Goal: Transaction & Acquisition: Purchase product/service

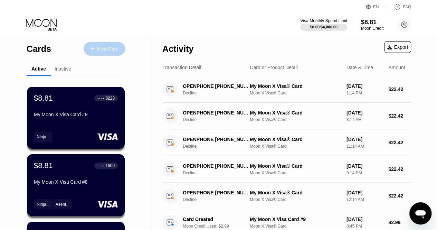
click at [104, 54] on div "New Card" at bounding box center [104, 49] width 41 height 14
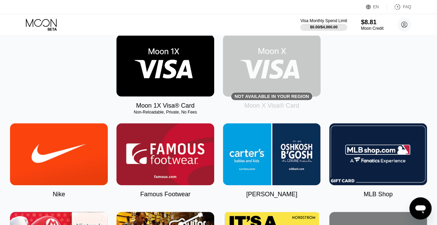
scroll to position [114, 0]
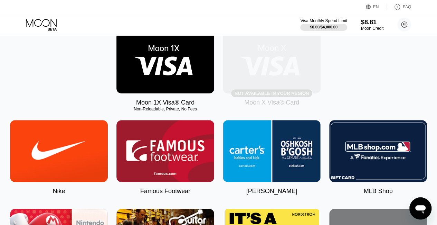
click at [299, 75] on img at bounding box center [272, 62] width 98 height 62
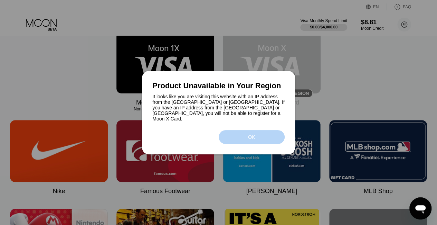
click at [252, 137] on div "OK" at bounding box center [251, 137] width 7 height 6
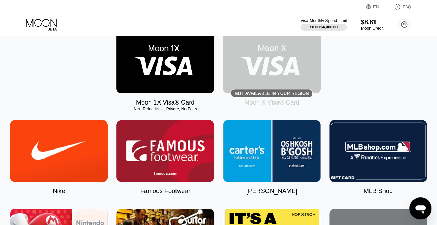
click at [180, 87] on img at bounding box center [165, 62] width 98 height 62
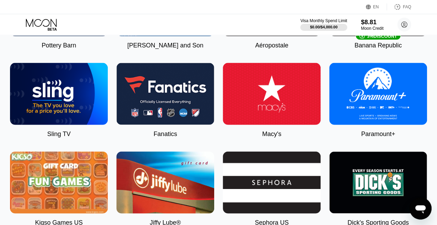
scroll to position [704, 0]
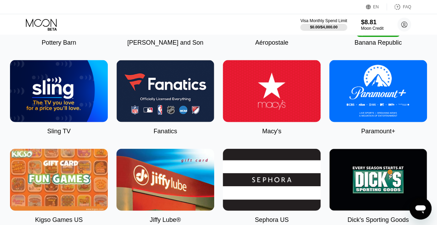
click at [256, 90] on img at bounding box center [272, 91] width 98 height 62
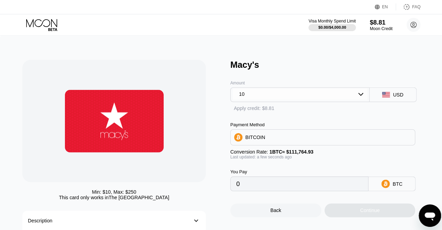
type input "0.00008948"
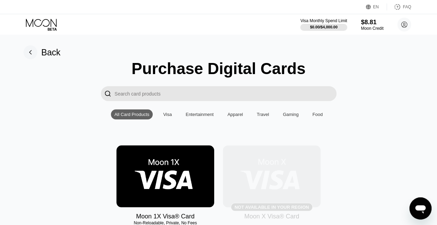
click at [287, 162] on img at bounding box center [272, 176] width 98 height 62
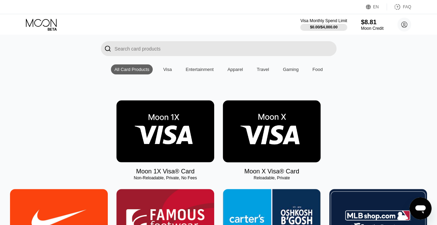
scroll to position [46, 0]
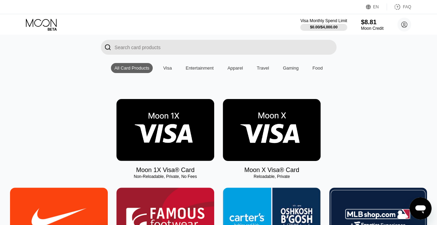
click at [164, 70] on div "Visa" at bounding box center [167, 67] width 9 height 5
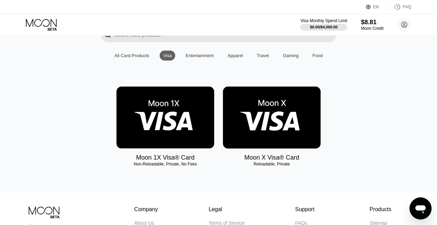
scroll to position [47, 0]
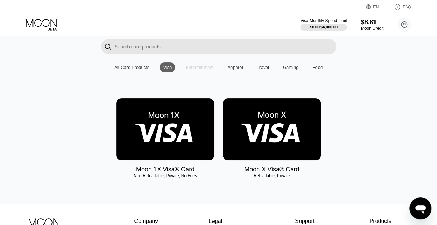
click at [196, 68] on div "Entertainment" at bounding box center [199, 67] width 28 height 5
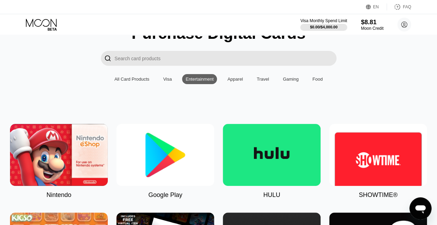
scroll to position [0, 0]
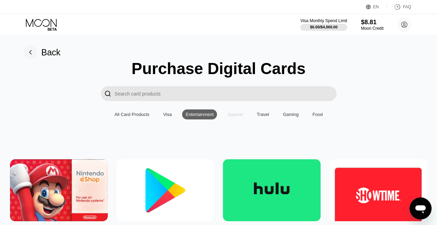
click at [233, 116] on div "Apparel" at bounding box center [235, 114] width 16 height 5
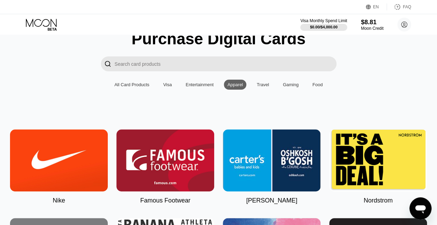
scroll to position [21, 0]
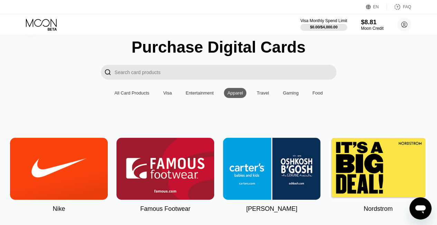
click at [263, 94] on div "Travel" at bounding box center [263, 92] width 12 height 5
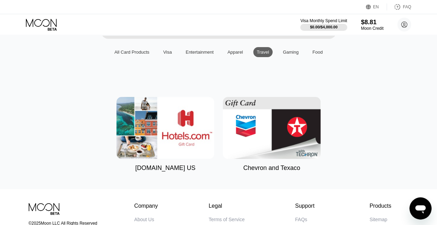
scroll to position [63, 0]
click at [289, 54] on div "Gaming" at bounding box center [291, 51] width 16 height 5
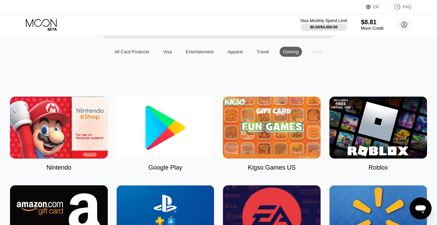
click at [314, 54] on div "Food" at bounding box center [317, 51] width 10 height 5
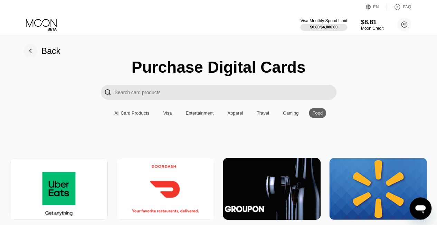
scroll to position [0, 0]
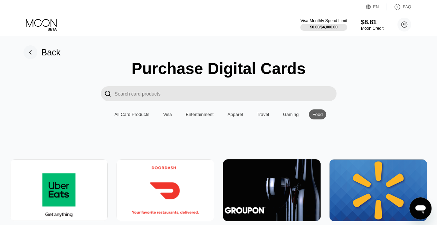
click at [388, 166] on img at bounding box center [378, 190] width 98 height 62
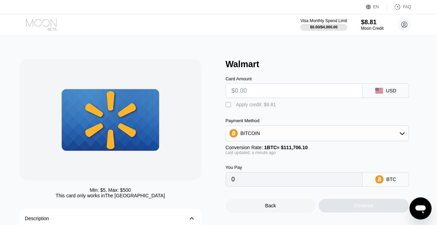
click at [32, 26] on icon at bounding box center [42, 25] width 32 height 12
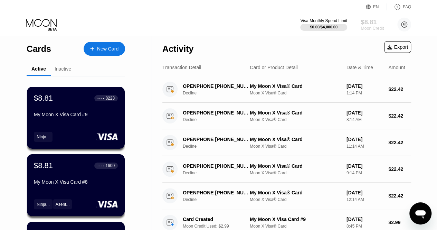
click at [368, 25] on div "$8.81" at bounding box center [372, 21] width 23 height 7
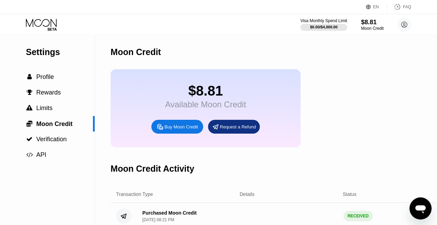
click at [35, 23] on icon at bounding box center [42, 25] width 32 height 12
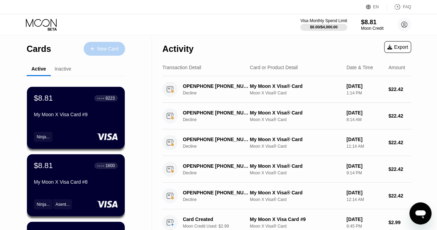
click at [111, 48] on div "New Card" at bounding box center [107, 49] width 21 height 6
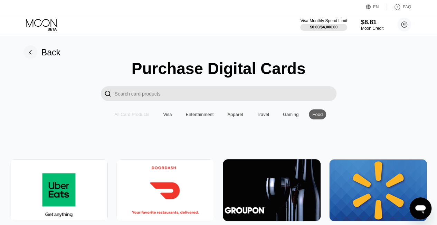
click at [130, 117] on div "All Card Products" at bounding box center [131, 114] width 35 height 5
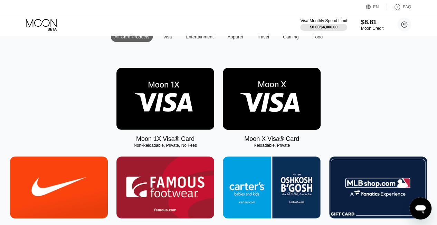
scroll to position [94, 0]
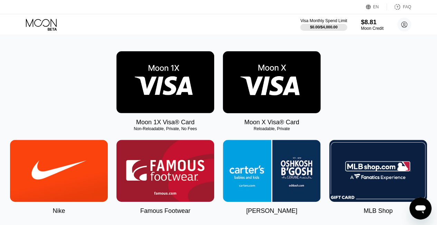
click at [279, 89] on img at bounding box center [272, 82] width 98 height 62
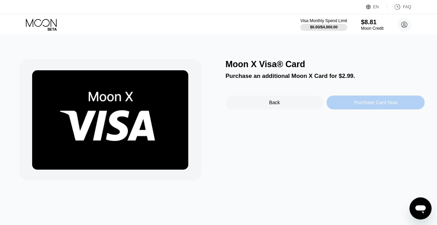
click at [376, 105] on div "Purchase Card Now" at bounding box center [375, 102] width 43 height 6
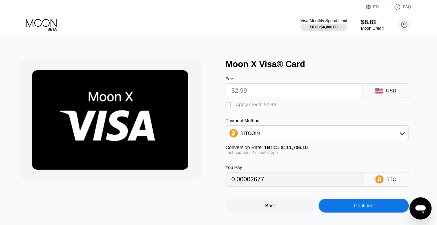
click at [229, 106] on div "" at bounding box center [229, 104] width 7 height 7
type input "0"
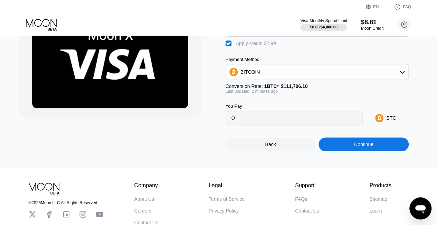
scroll to position [64, 0]
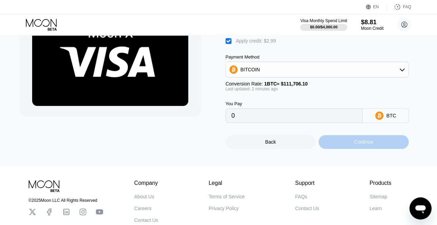
click at [379, 141] on div "Continue" at bounding box center [363, 142] width 90 height 14
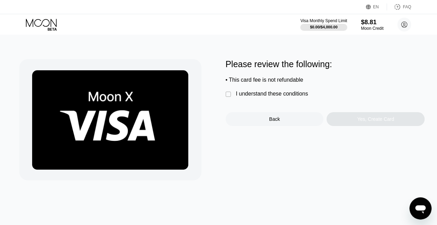
click at [231, 96] on div "" at bounding box center [229, 94] width 7 height 7
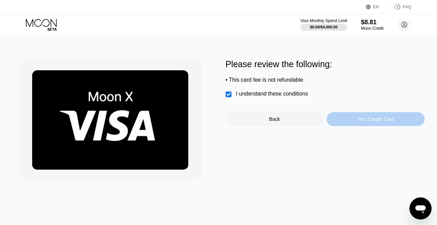
click at [372, 122] on div "Yes, Create Card" at bounding box center [375, 119] width 37 height 6
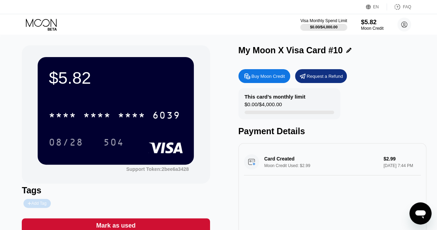
click at [33, 204] on div "Add Tag" at bounding box center [37, 203] width 19 height 5
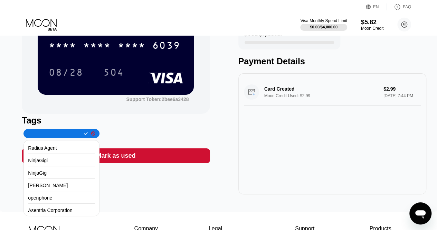
scroll to position [79, 0]
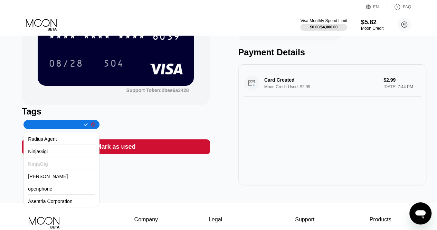
click at [54, 165] on div "NinjaGig" at bounding box center [61, 163] width 67 height 11
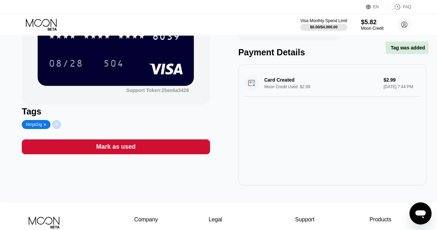
click at [58, 128] on div at bounding box center [56, 124] width 9 height 9
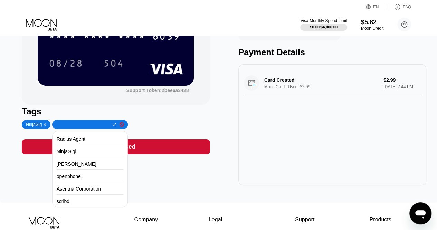
click at [200, 114] on div "Tags" at bounding box center [116, 111] width 188 height 10
click at [71, 127] on input "text" at bounding box center [82, 124] width 53 height 5
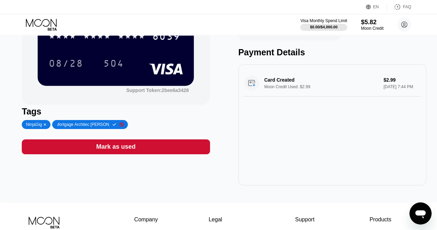
scroll to position [0, 0]
type input "Mortgage Architec"
click at [113, 126] on icon at bounding box center [115, 124] width 4 height 4
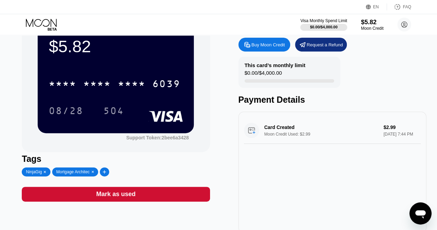
scroll to position [27, 0]
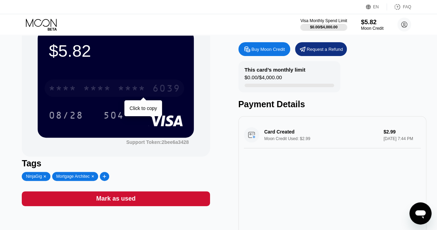
click at [170, 90] on div "6039" at bounding box center [166, 89] width 28 height 11
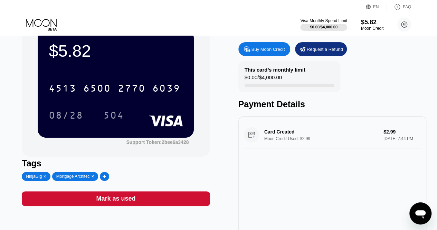
scroll to position [27, 0]
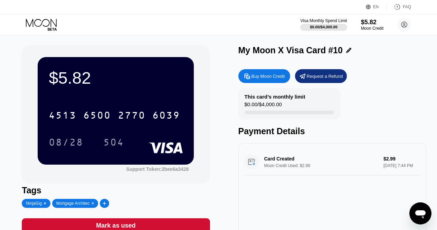
scroll to position [27, 0]
